Goal: Task Accomplishment & Management: Use online tool/utility

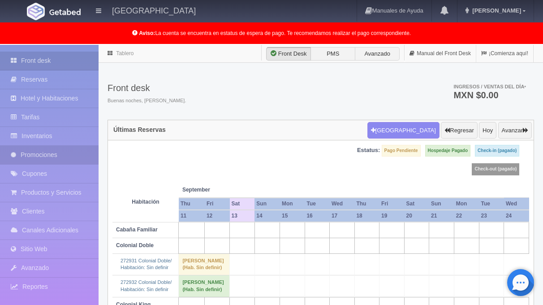
click at [55, 159] on link "Promociones" at bounding box center [49, 155] width 99 height 18
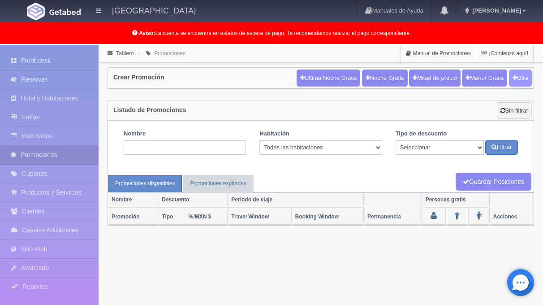
click at [520, 76] on button "Otra" at bounding box center [520, 77] width 23 height 17
checkbox input "true"
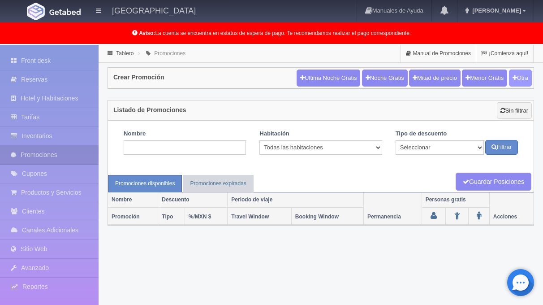
checkbox input "true"
type input "20"
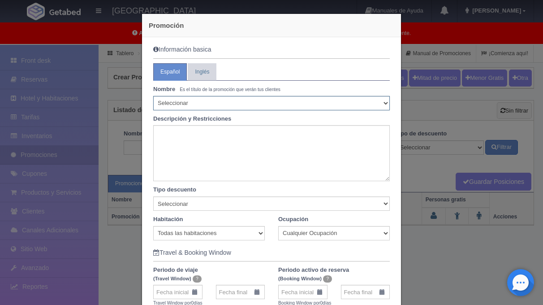
click at [219, 102] on select "Seleccionar 10% de descuento 15% de descuento 15% de descuento y 2 menores grat…" at bounding box center [271, 103] width 236 height 14
select select "Puente de Septiembre"
click at [153, 96] on select "Seleccionar 10% de descuento 15% de descuento 15% de descuento y 2 menores grat…" at bounding box center [271, 103] width 236 height 14
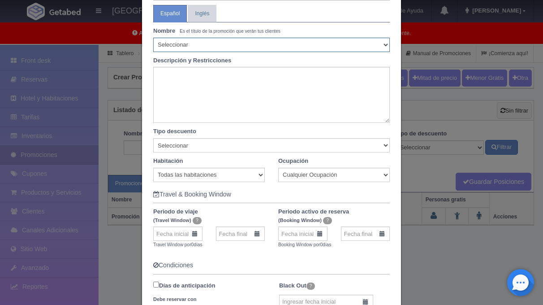
scroll to position [59, 0]
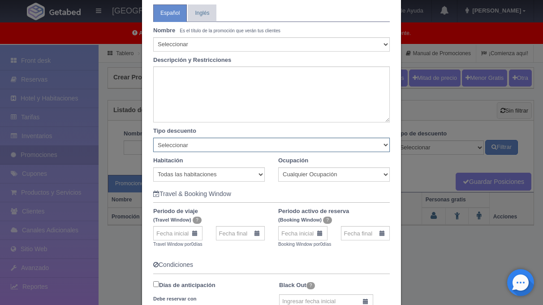
click at [211, 144] on select "Seleccionar Noche gratis Última Noche General" at bounding box center [271, 145] width 236 height 14
select select "General"
click at [153, 138] on select "Seleccionar Noche gratis Última Noche General" at bounding box center [271, 145] width 236 height 14
click at [203, 175] on select "Todas las habitaciones Cabaña Familiar Colonial Doble Colonial King Habitación …" at bounding box center [209, 174] width 112 height 14
click at [153, 167] on select "Todas las habitaciones Cabaña Familiar Colonial Doble Colonial King Habitación …" at bounding box center [209, 174] width 112 height 14
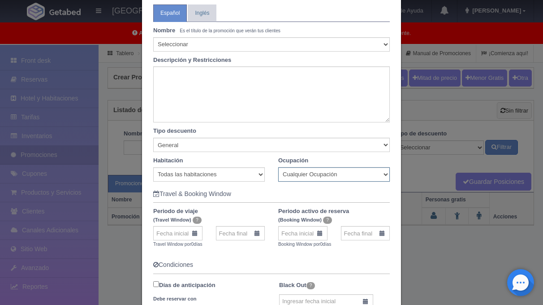
click at [305, 172] on select "Cualquier Ocupación" at bounding box center [334, 174] width 112 height 14
click at [278, 167] on select "Cualquier Ocupación" at bounding box center [334, 174] width 112 height 14
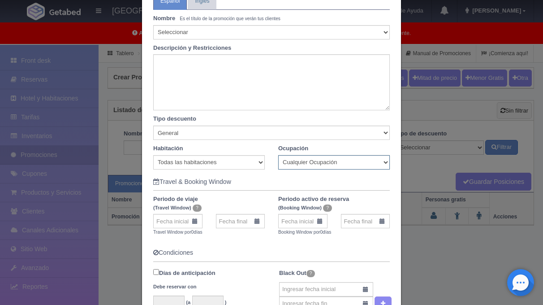
scroll to position [73, 0]
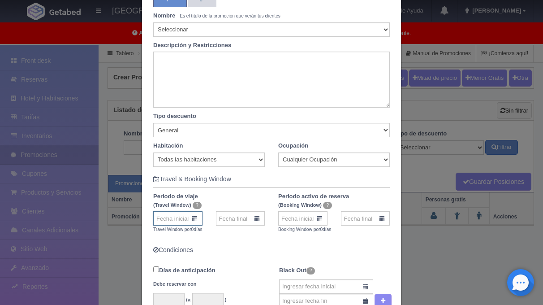
click at [185, 216] on input "text" at bounding box center [177, 218] width 49 height 14
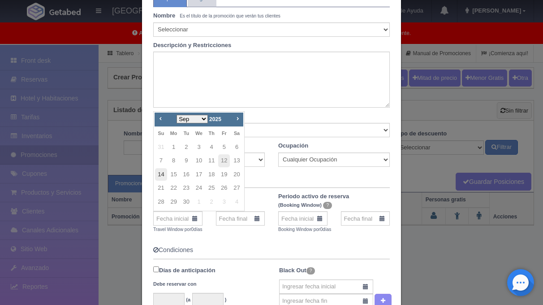
click at [161, 174] on link "14" at bounding box center [161, 174] width 12 height 13
type input "14-09-2025"
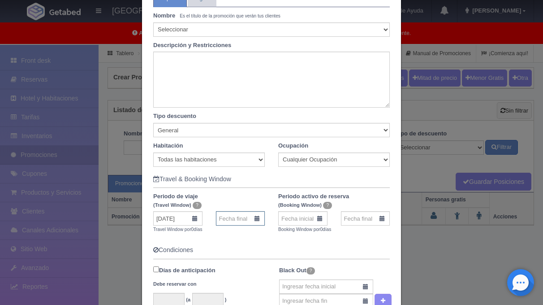
click at [241, 217] on input "text" at bounding box center [240, 218] width 49 height 14
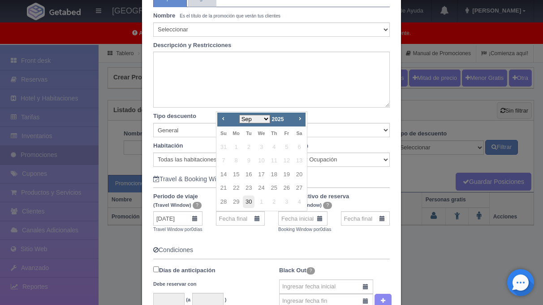
click at [249, 203] on link "30" at bounding box center [249, 201] width 12 height 13
type input "30-09-2025"
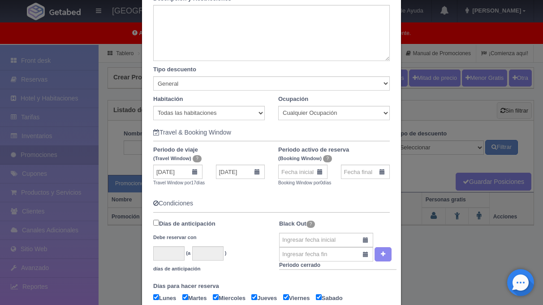
scroll to position [121, 0]
click at [315, 167] on input "text" at bounding box center [302, 170] width 49 height 14
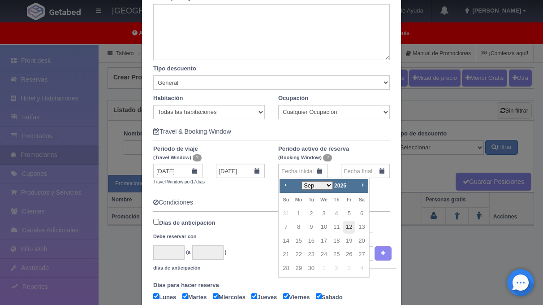
click at [350, 223] on link "12" at bounding box center [349, 226] width 12 height 13
type input "12-09-2025"
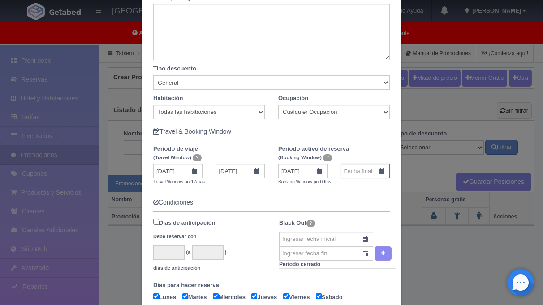
click at [384, 170] on input "text" at bounding box center [365, 170] width 49 height 14
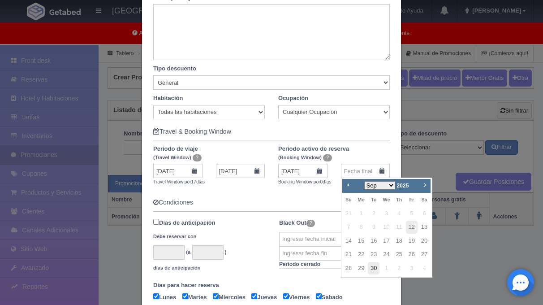
click at [374, 264] on link "30" at bounding box center [374, 268] width 12 height 13
type input "30-09-2025"
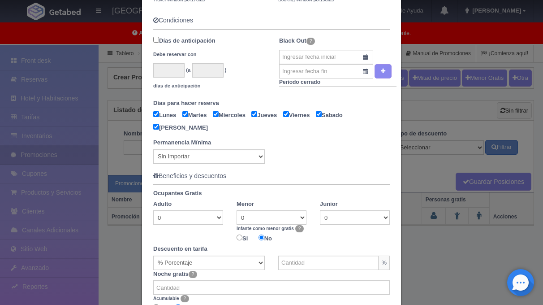
scroll to position [107, 0]
